Goal: Task Accomplishment & Management: Use online tool/utility

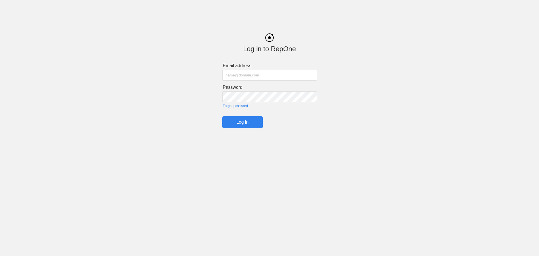
type input "[PERSON_NAME][EMAIL_ADDRESS][PERSON_NAME][PERSON_NAME][DOMAIN_NAME]"
click at [245, 119] on input "Log in" at bounding box center [242, 122] width 40 height 12
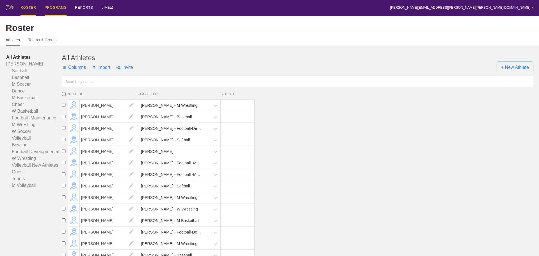
click at [54, 5] on div "PROGRAMS" at bounding box center [56, 8] width 22 height 16
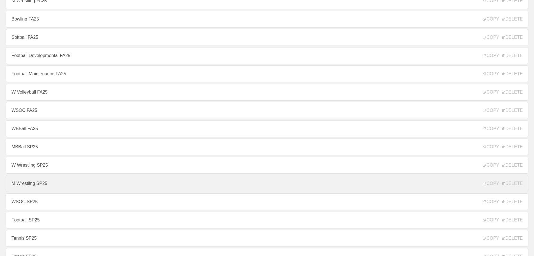
scroll to position [168, 0]
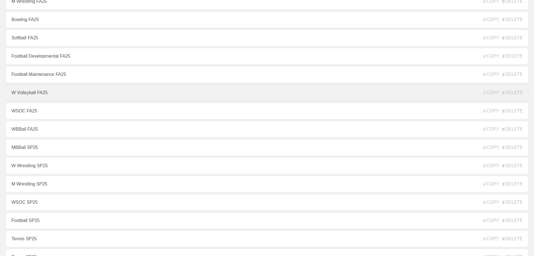
click at [35, 97] on link "W Volleyball FA25" at bounding box center [267, 92] width 523 height 17
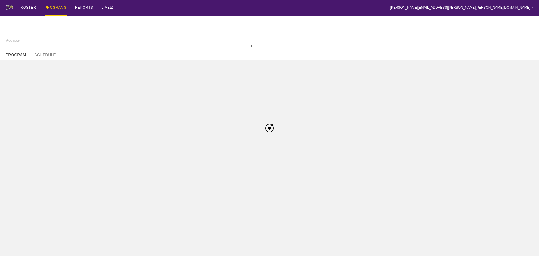
type textarea "x"
type input "W Volleyball FA25"
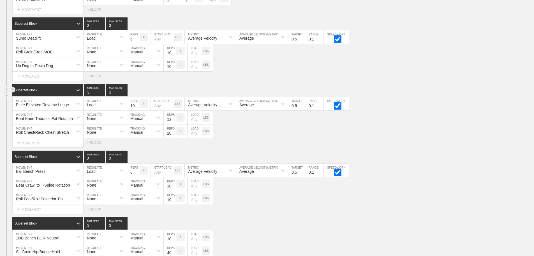
scroll to position [2469, 0]
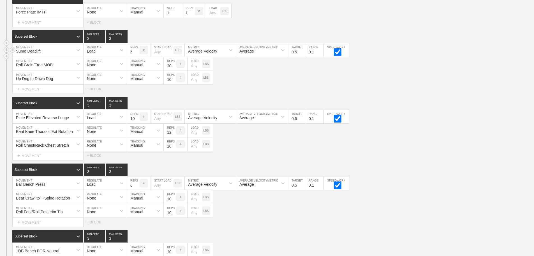
click at [133, 57] on input "6" at bounding box center [133, 49] width 13 height 13
type input "3"
click at [133, 123] on input "10" at bounding box center [133, 116] width 13 height 13
type input "8"
click at [239, 100] on div "SESSION 1 Standard Block DUPLICATE INSERT MOVEMENT AFTER DELETE Force Plate IMT…" at bounding box center [267, 139] width 534 height 308
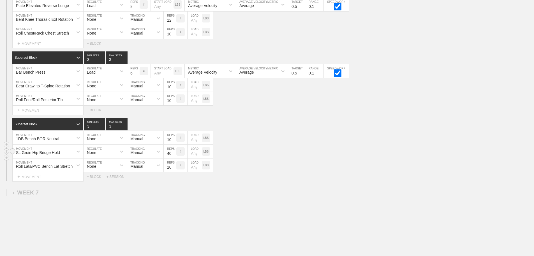
scroll to position [2581, 0]
